Goal: Task Accomplishment & Management: Use online tool/utility

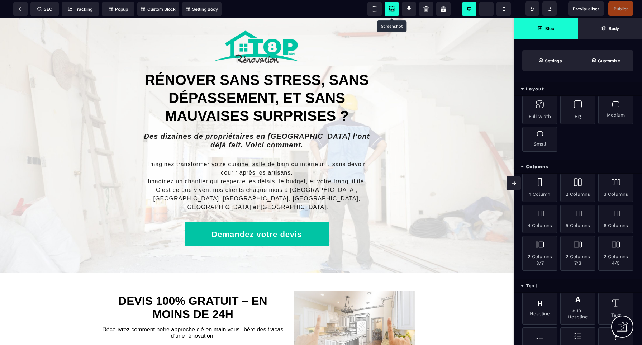
click at [394, 11] on icon at bounding box center [393, 10] width 4 height 3
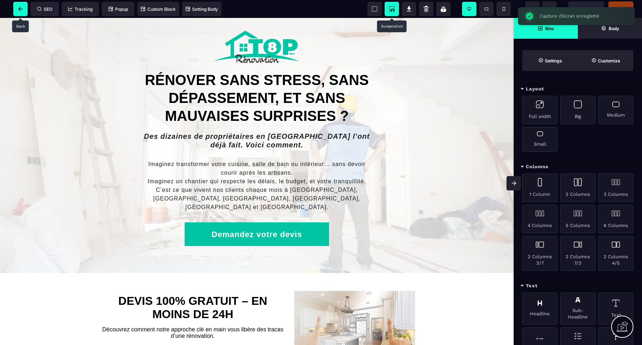
click at [21, 9] on icon at bounding box center [20, 9] width 4 height 4
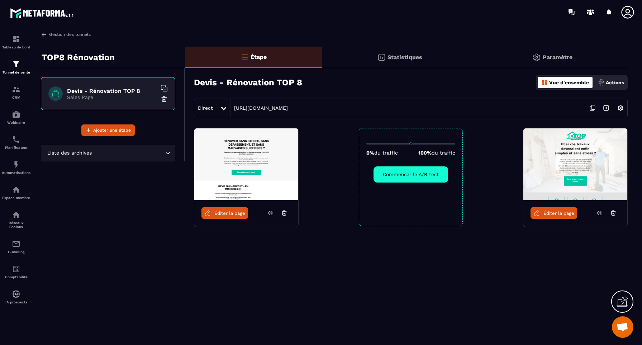
click at [67, 34] on link "Gestion des tunnels" at bounding box center [66, 34] width 50 height 6
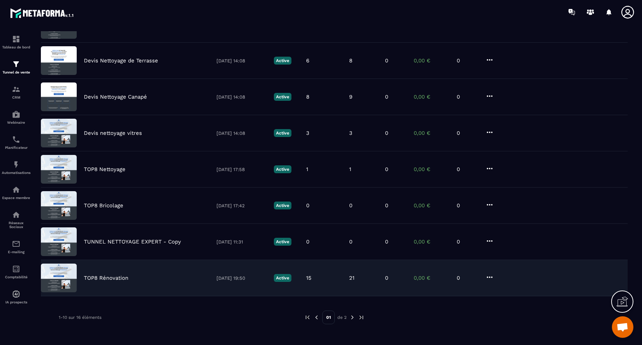
scroll to position [160, 0]
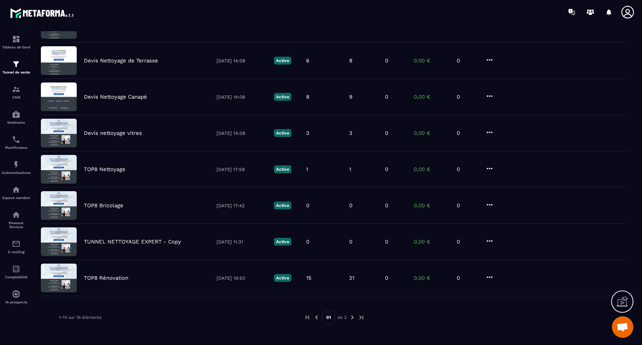
click at [352, 317] on img at bounding box center [352, 317] width 6 height 6
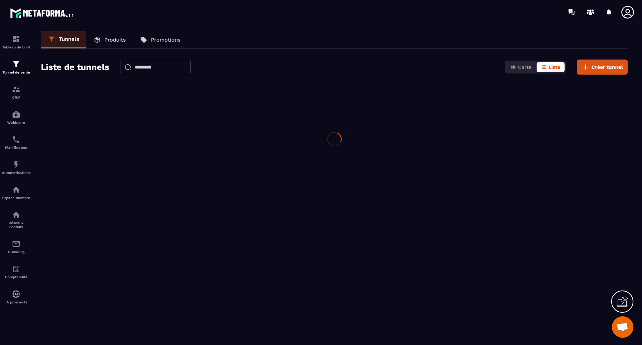
scroll to position [0, 0]
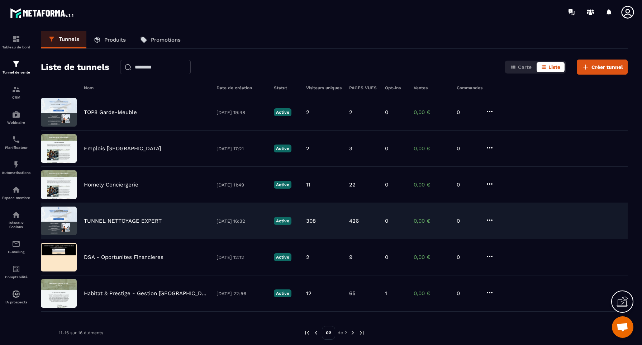
click at [114, 221] on p "TUNNEL NETTOYAGE EXPERT" at bounding box center [123, 221] width 78 height 6
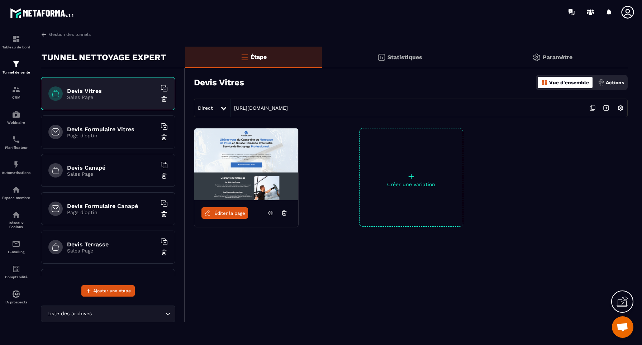
click at [119, 174] on p "Sales Page" at bounding box center [112, 174] width 90 height 6
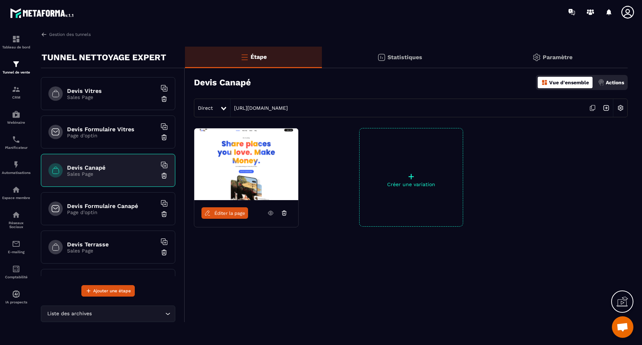
click at [240, 171] on img at bounding box center [246, 164] width 104 height 72
click at [230, 213] on span "Éditer la page" at bounding box center [229, 212] width 31 height 5
